Goal: Information Seeking & Learning: Learn about a topic

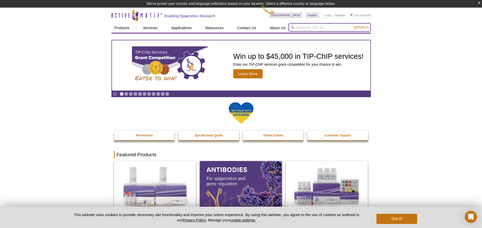
click at [309, 27] on input "search" at bounding box center [330, 27] width 82 height 9
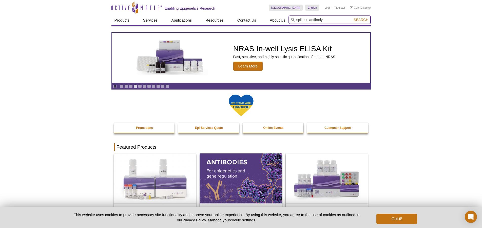
type input "spike in antibody"
click at [352, 17] on button "Search" at bounding box center [361, 19] width 18 height 5
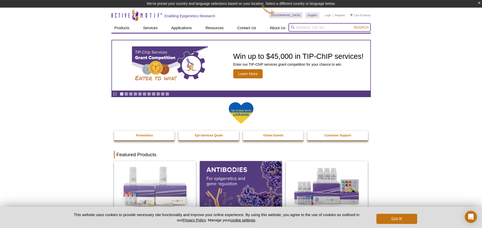
click at [298, 26] on input "search" at bounding box center [330, 27] width 82 height 9
click at [365, 29] on span "Search" at bounding box center [361, 27] width 15 height 4
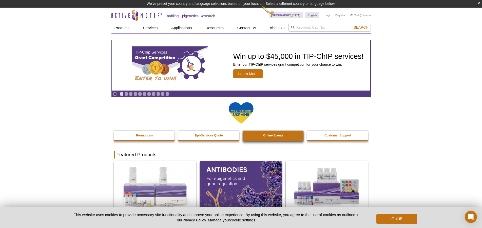
click at [273, 133] on link "Online Events" at bounding box center [273, 135] width 61 height 10
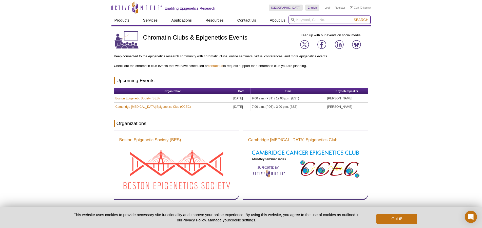
click at [298, 20] on input "search" at bounding box center [330, 19] width 82 height 9
